Goal: Task Accomplishment & Management: Use online tool/utility

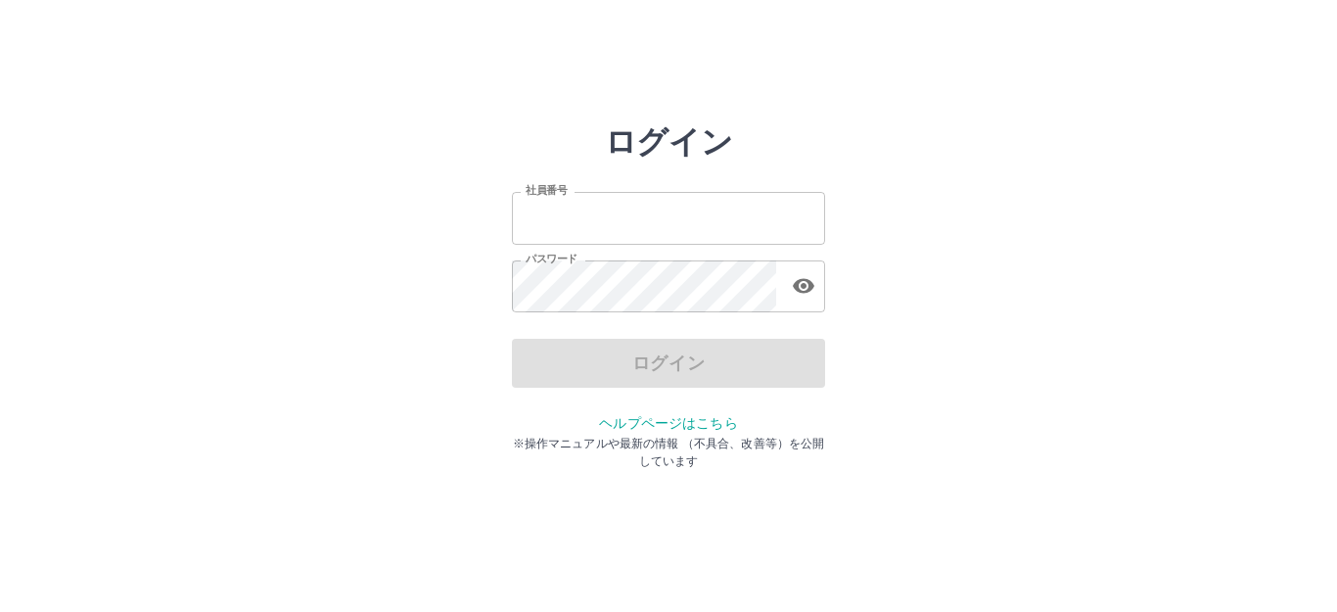
type input "*******"
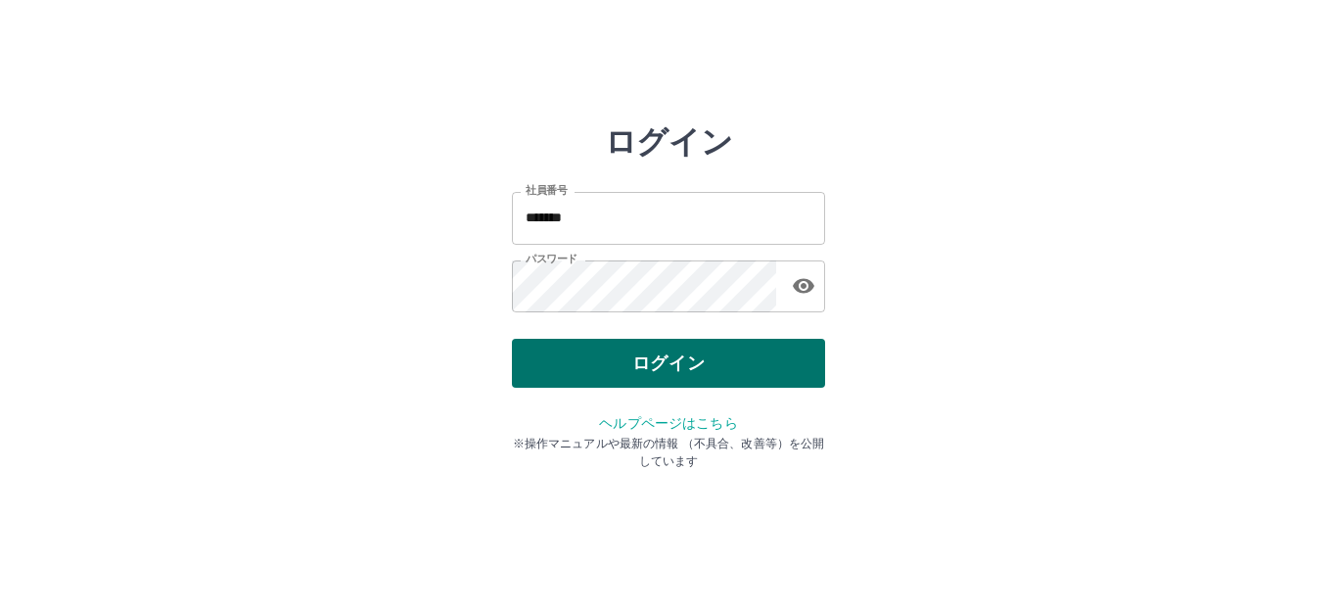
click at [639, 368] on div "ログイン" at bounding box center [668, 363] width 313 height 49
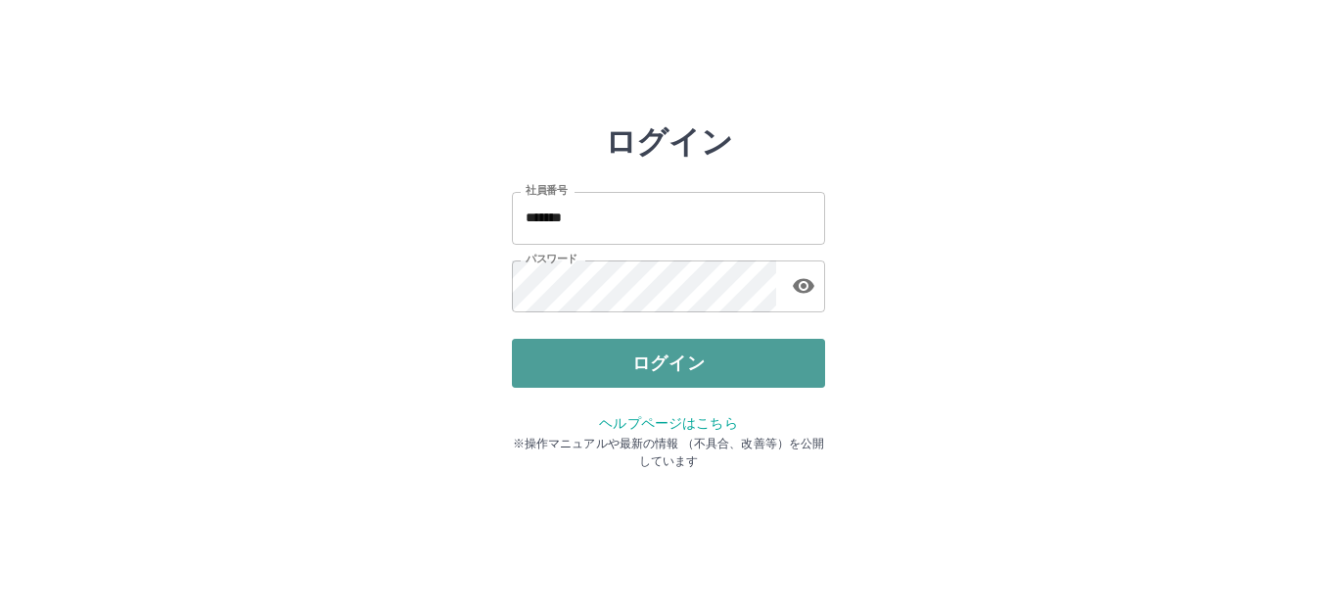
click at [639, 368] on button "ログイン" at bounding box center [668, 363] width 313 height 49
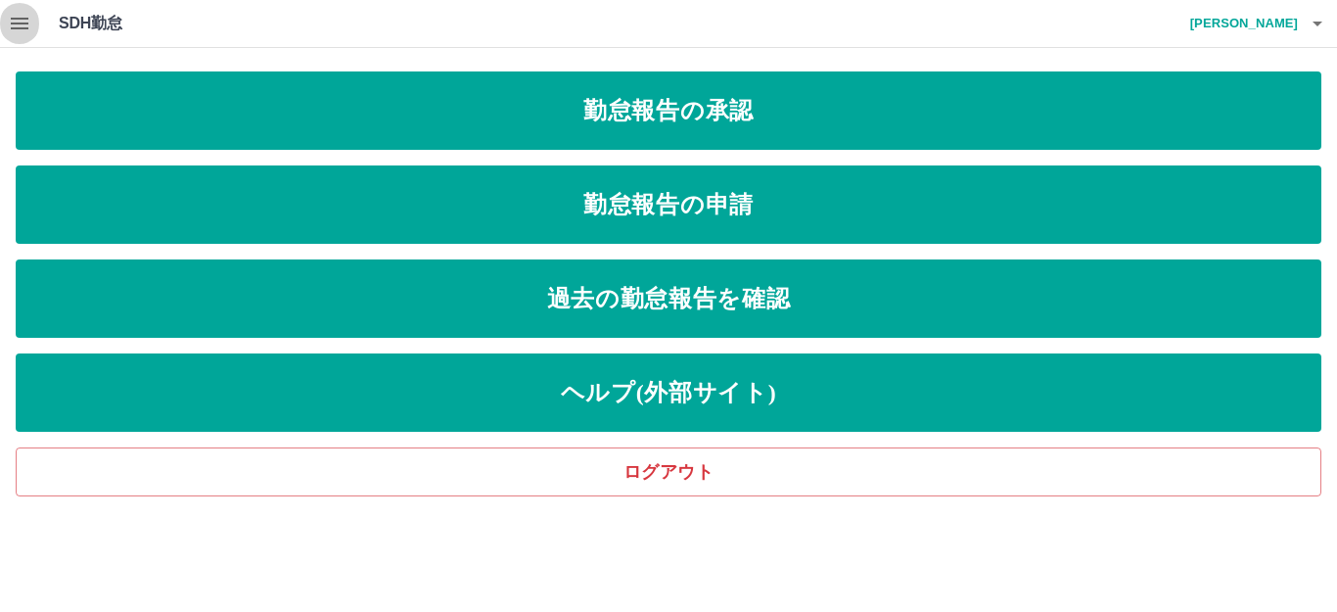
click at [17, 27] on icon "button" at bounding box center [20, 24] width 18 height 12
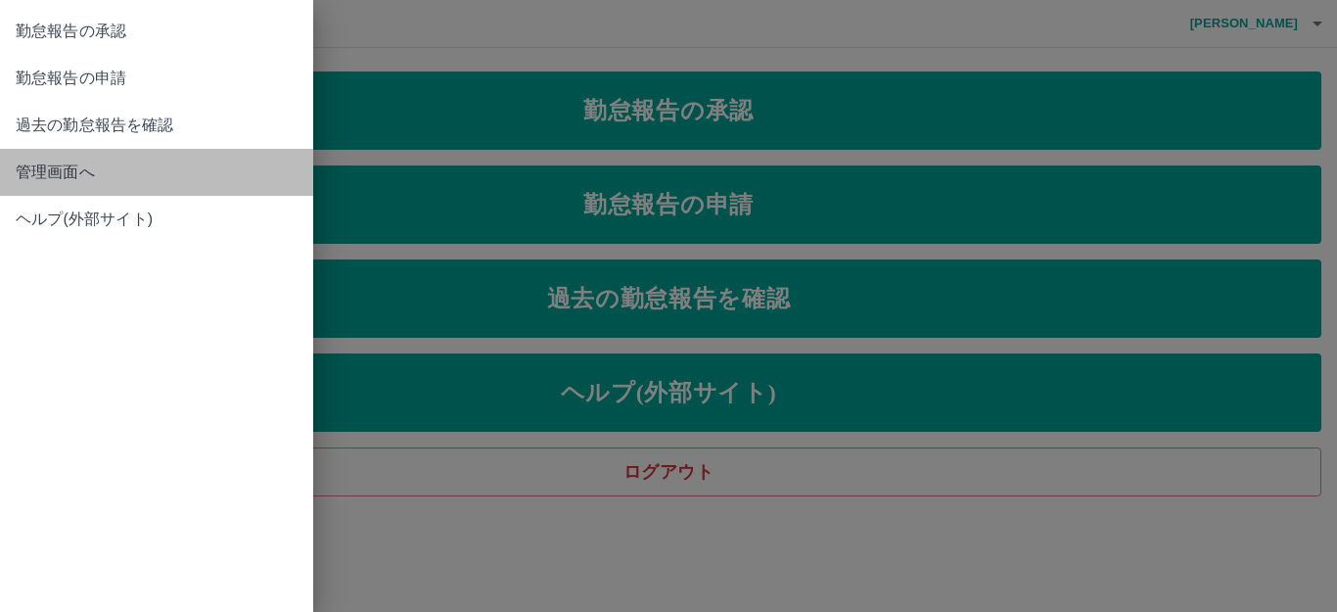
click at [37, 169] on span "管理画面へ" at bounding box center [157, 172] width 282 height 23
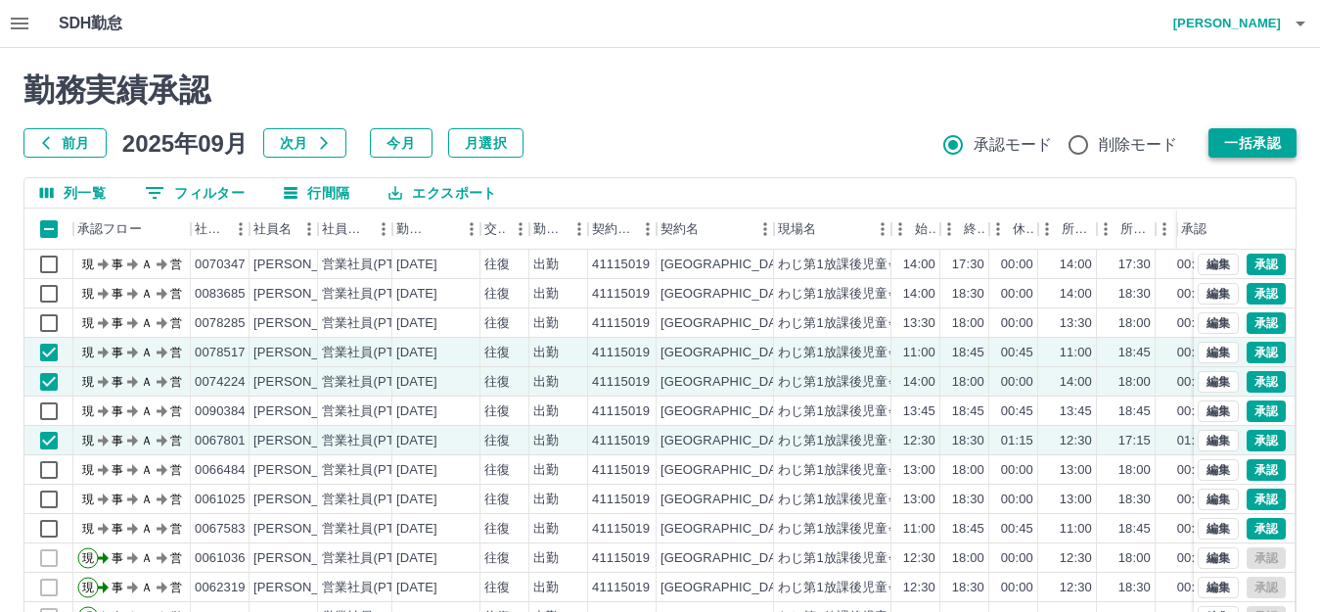
click at [1250, 138] on button "一括承認" at bounding box center [1253, 142] width 88 height 29
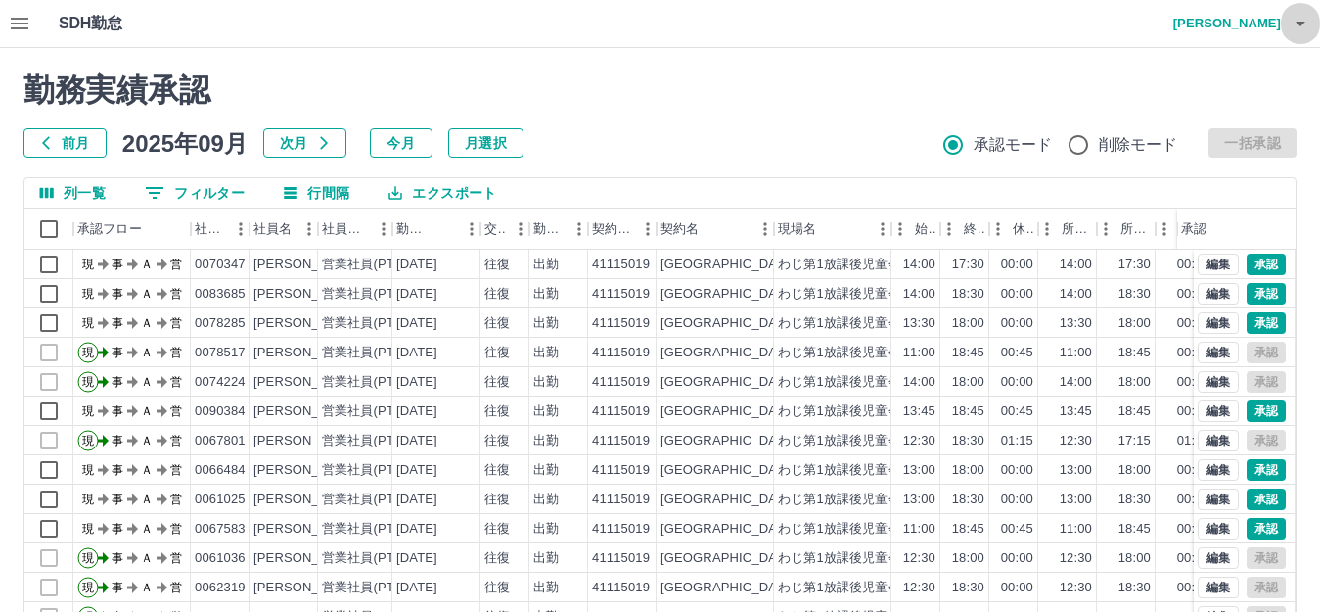
click at [1303, 22] on icon "button" at bounding box center [1301, 24] width 10 height 5
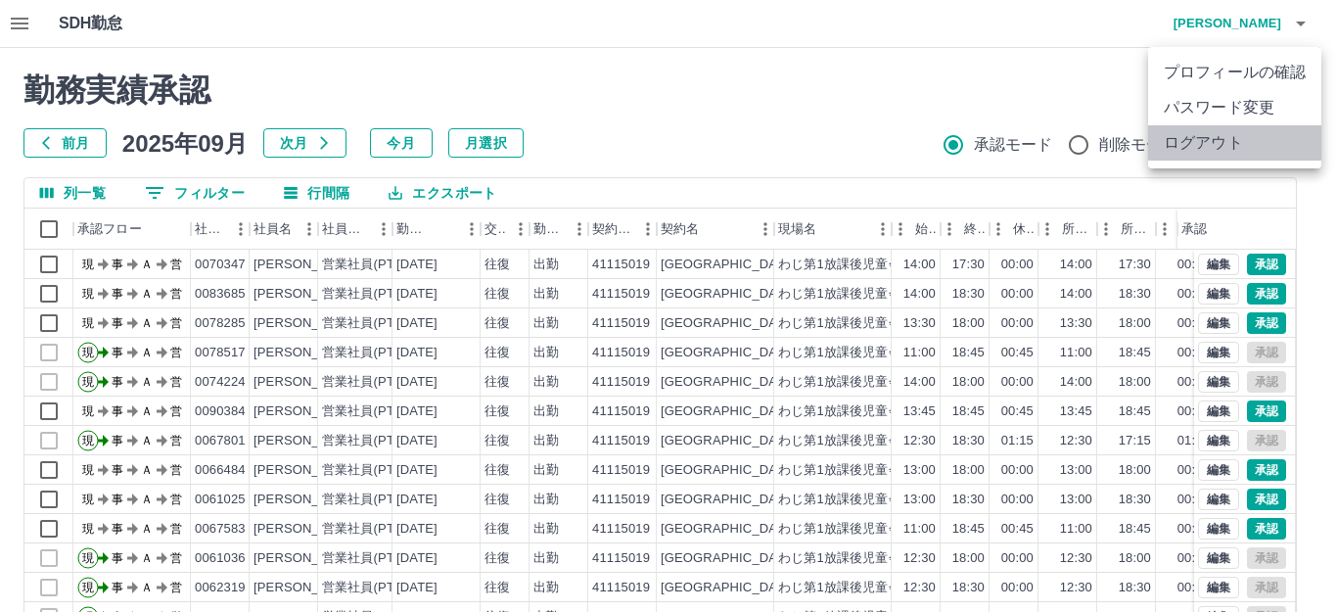
click at [1221, 147] on li "ログアウト" at bounding box center [1234, 142] width 173 height 35
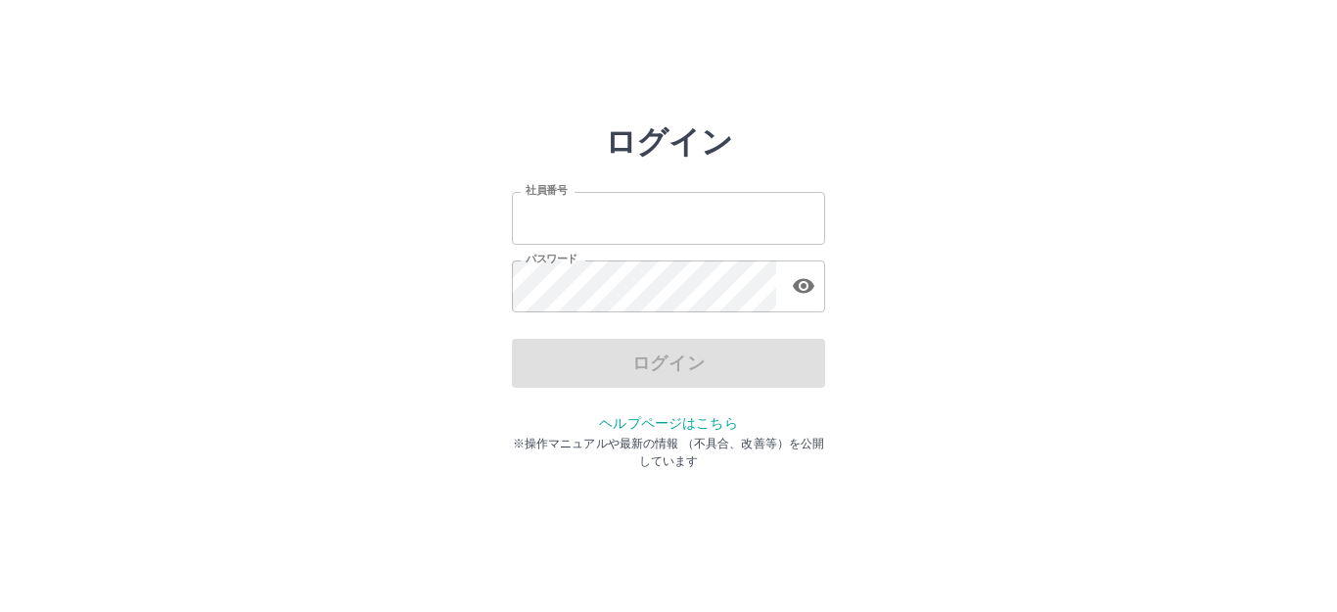
type input "*******"
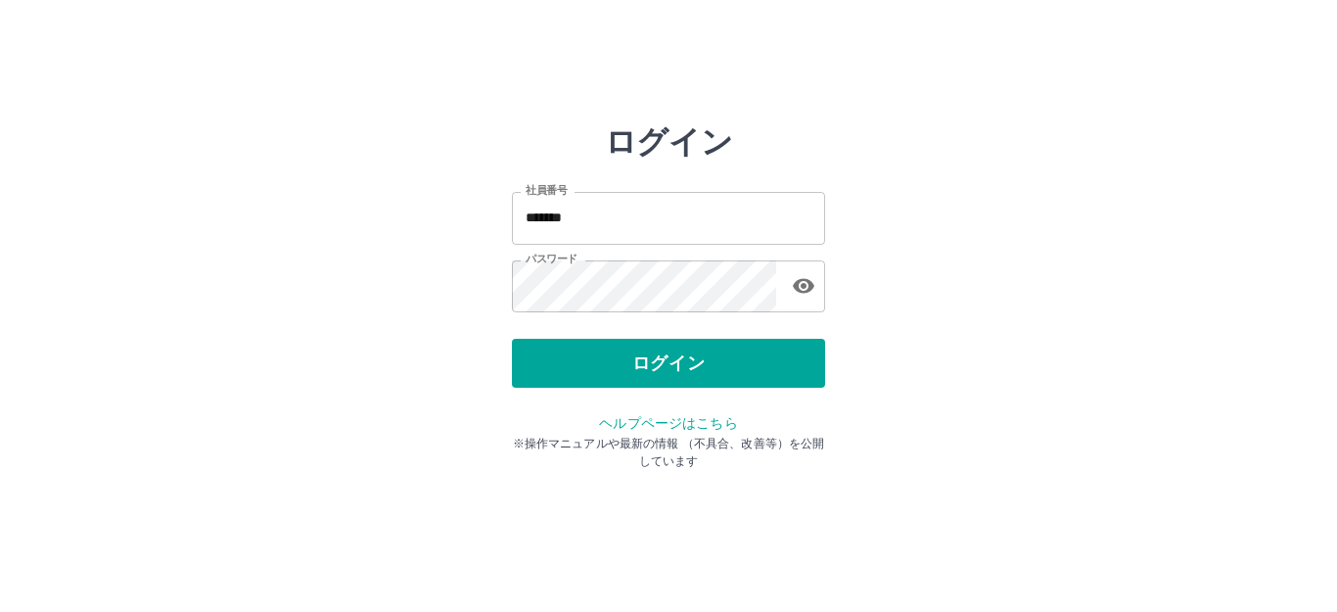
click at [669, 384] on div "ログイン" at bounding box center [668, 363] width 313 height 49
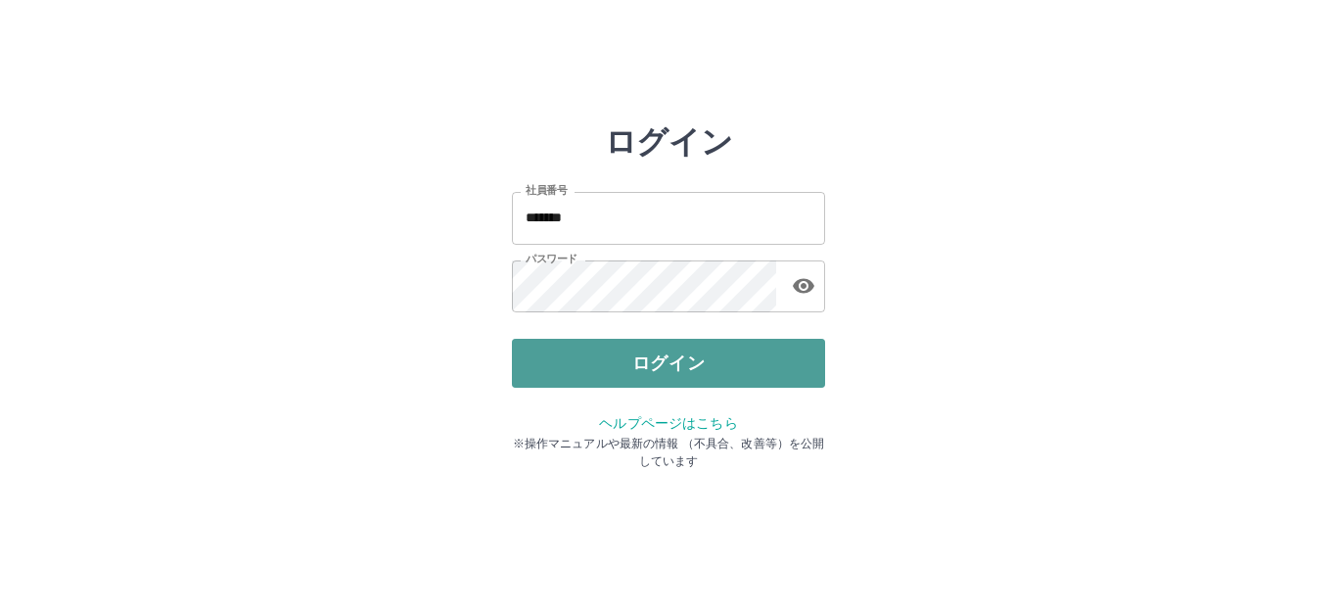
click at [670, 380] on button "ログイン" at bounding box center [668, 363] width 313 height 49
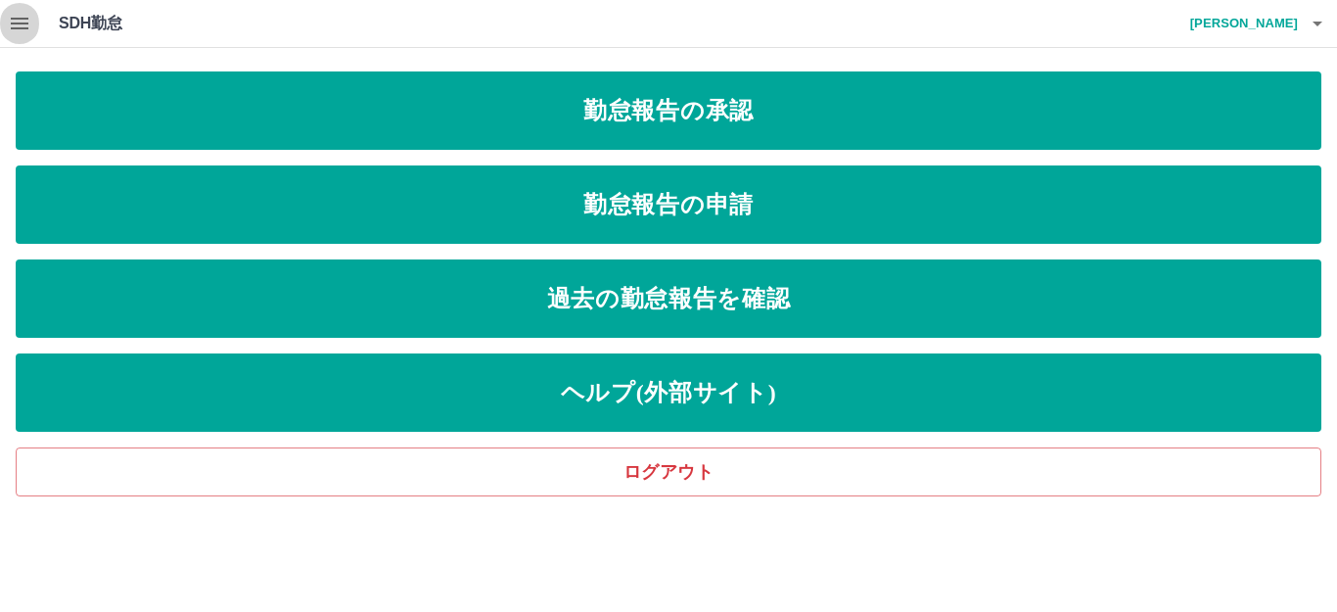
click at [25, 23] on icon "button" at bounding box center [20, 24] width 18 height 12
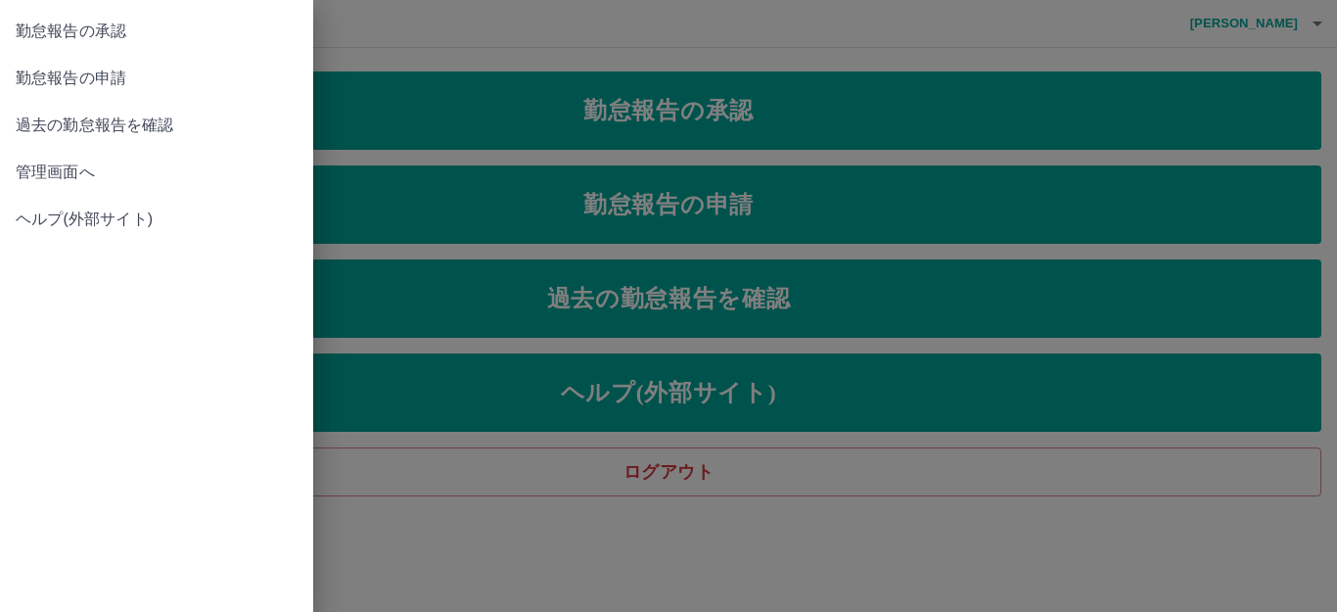
click at [70, 173] on span "管理画面へ" at bounding box center [157, 172] width 282 height 23
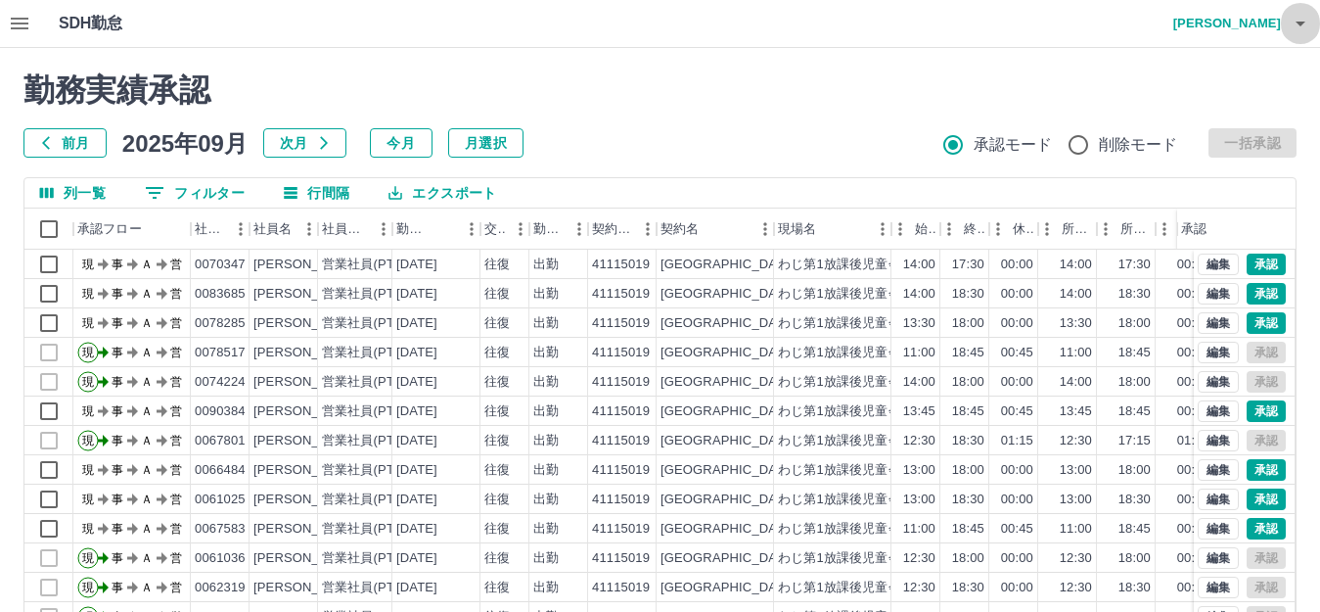
click at [1304, 22] on icon "button" at bounding box center [1301, 24] width 10 height 5
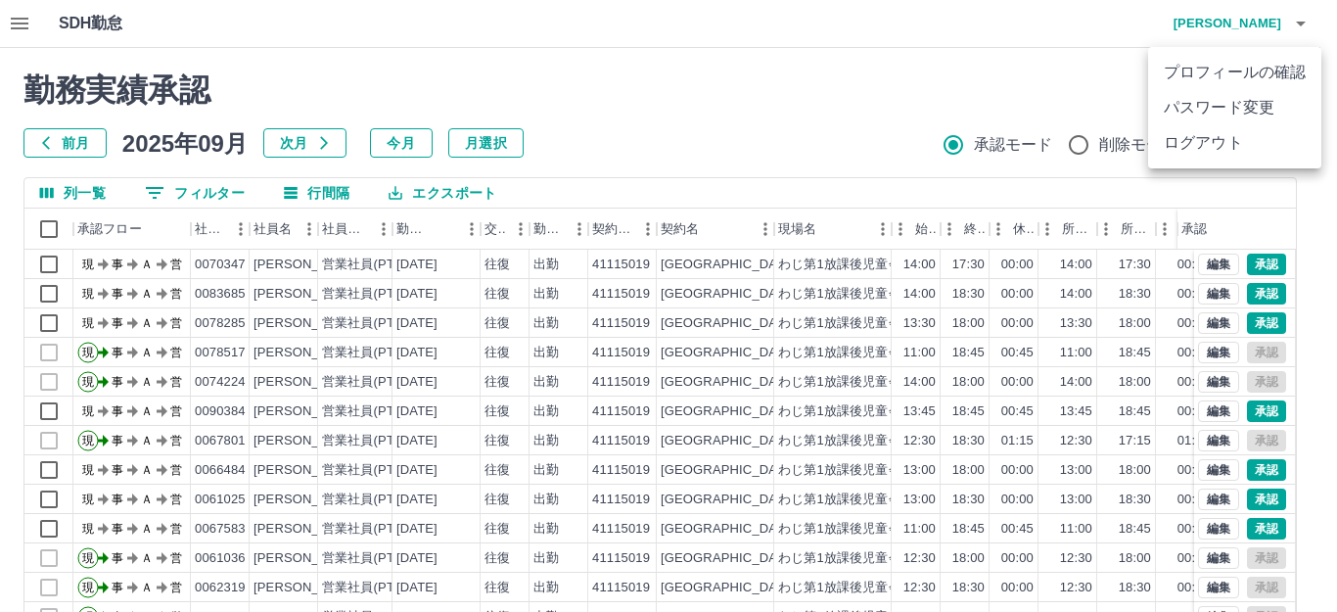
click at [1252, 149] on li "ログアウト" at bounding box center [1234, 142] width 173 height 35
